Goal: Answer question/provide support

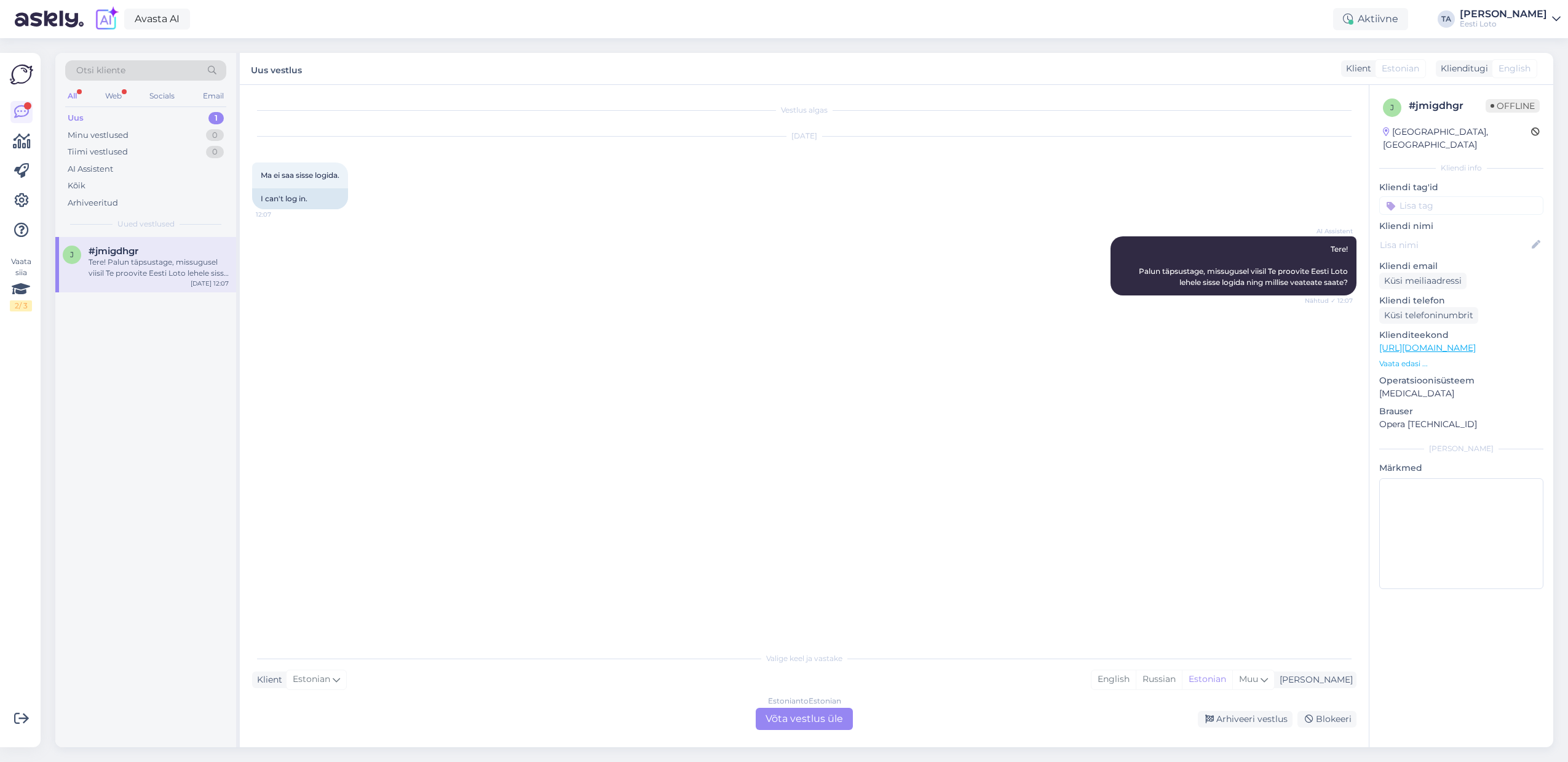
click at [85, 121] on div "Uus 1" at bounding box center [146, 118] width 161 height 17
click at [145, 265] on div "Oleme teie andmed kätte saanud. Kontrollime makse esimesel võimalusel [PERSON_N…" at bounding box center [159, 268] width 140 height 22
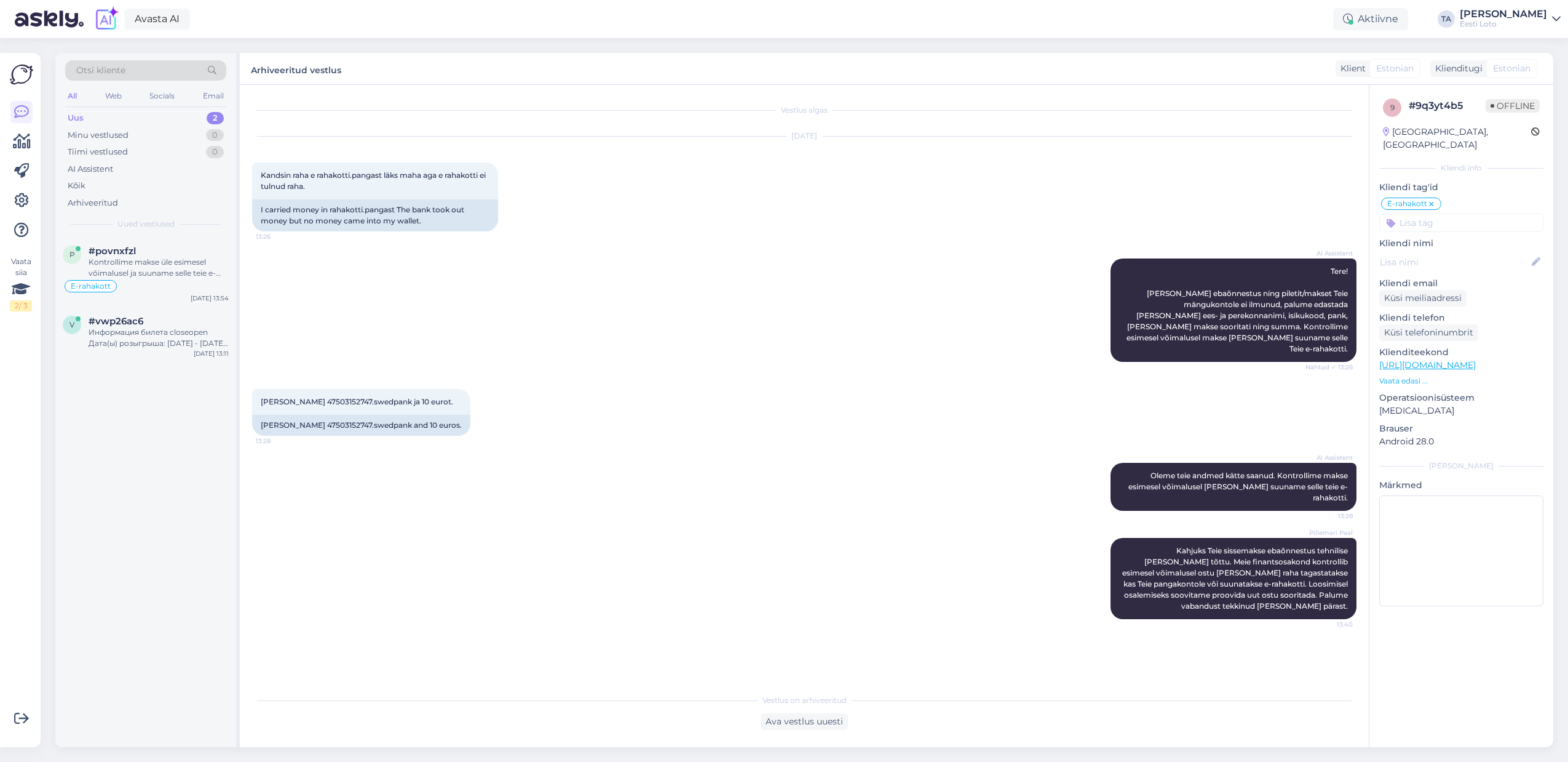
click at [88, 115] on div "Uus 2" at bounding box center [146, 118] width 161 height 17
click at [146, 255] on div "#povnxfzl" at bounding box center [159, 251] width 140 height 11
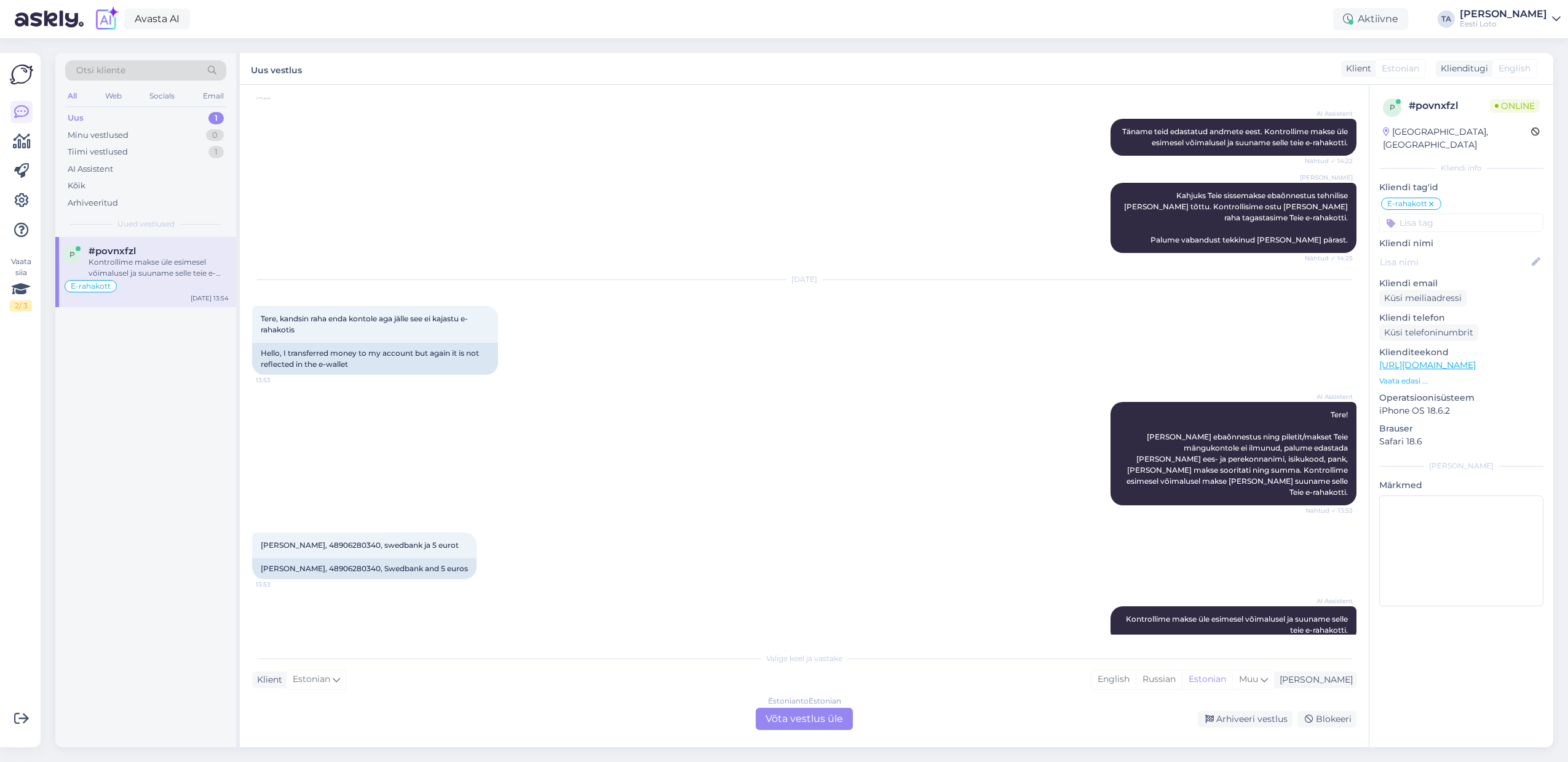
click at [810, 722] on div "Estonian to Estonian Võta vestlus üle" at bounding box center [804, 718] width 97 height 22
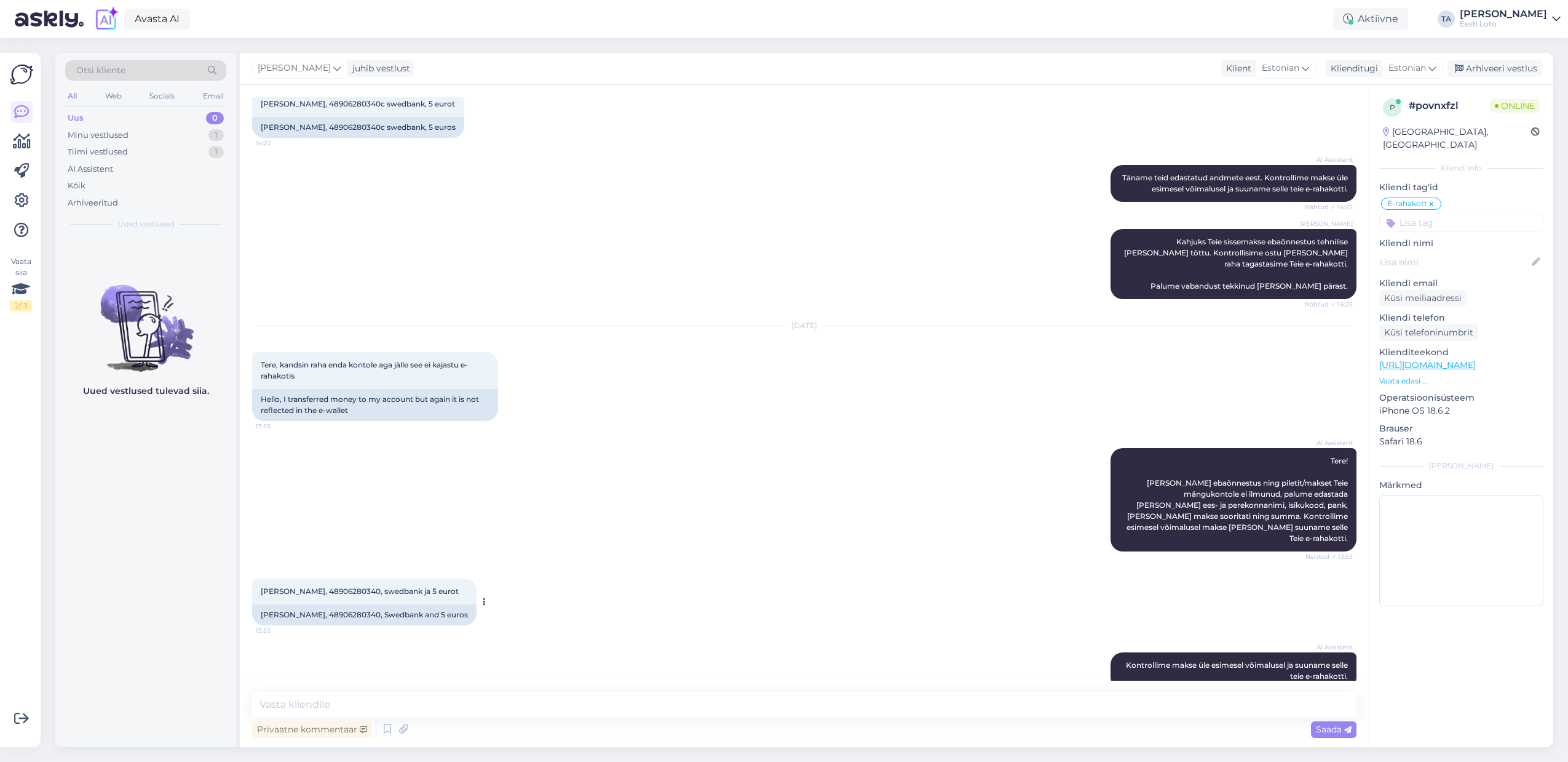
click at [321, 587] on span "[PERSON_NAME], 48906280340, swedbank ja 5 eurot" at bounding box center [359, 591] width 198 height 9
copy span "48906280340"
click at [539, 701] on textarea at bounding box center [804, 705] width 1104 height 26
paste textarea "Kahjuks Teie sissemakse ebaõnnestus tehnilise [PERSON_NAME] tõttu. Kontrollisim…"
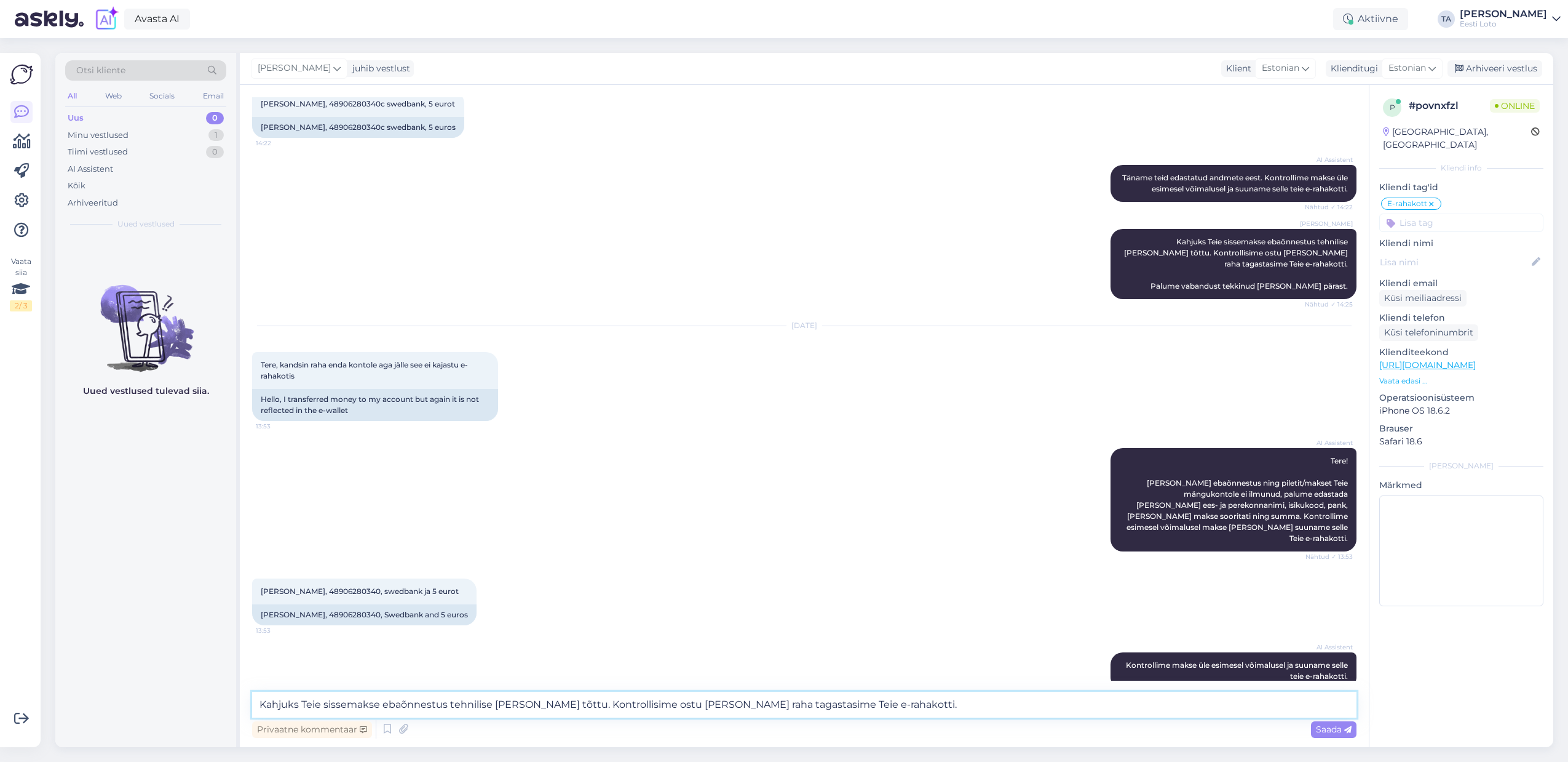
click at [260, 707] on textarea "Kahjuks Teie sissemakse ebaõnnestus tehnilise [PERSON_NAME] tõttu. Kontrollisim…" at bounding box center [804, 705] width 1104 height 26
type textarea "Tere. Kahjuks Teie sissemakse ebaõnnestus tehnilise [PERSON_NAME] tõttu. Kontro…"
click at [1326, 727] on span "Saada" at bounding box center [1333, 729] width 35 height 11
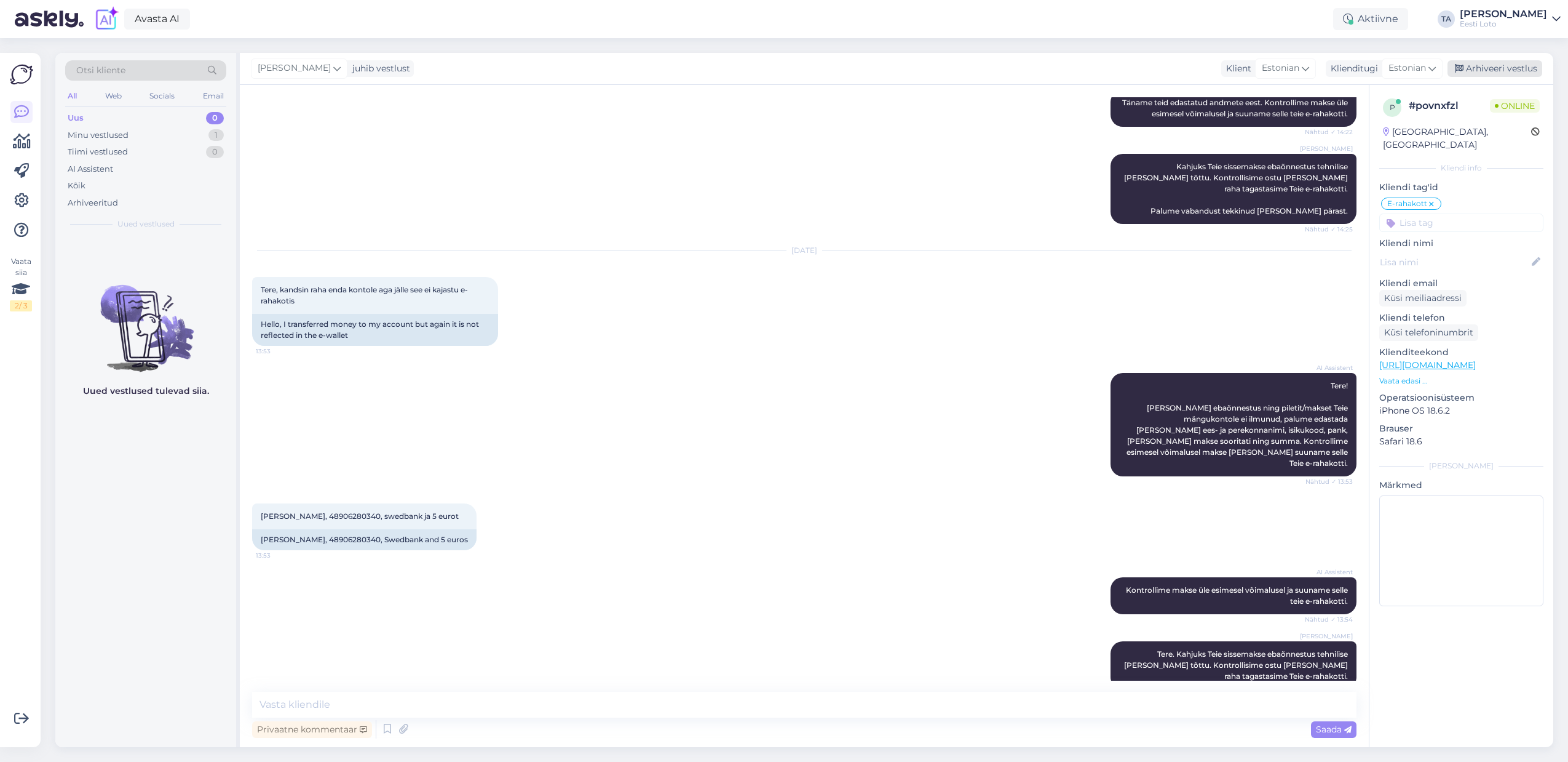
click at [1505, 69] on div "Arhiveeri vestlus" at bounding box center [1495, 68] width 95 height 17
